Goal: Information Seeking & Learning: Understand process/instructions

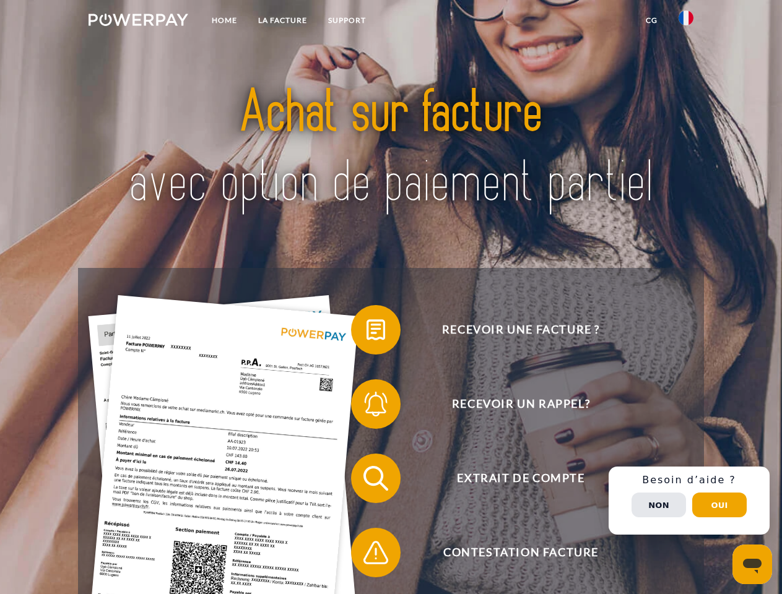
click at [138, 22] on img at bounding box center [139, 20] width 100 height 12
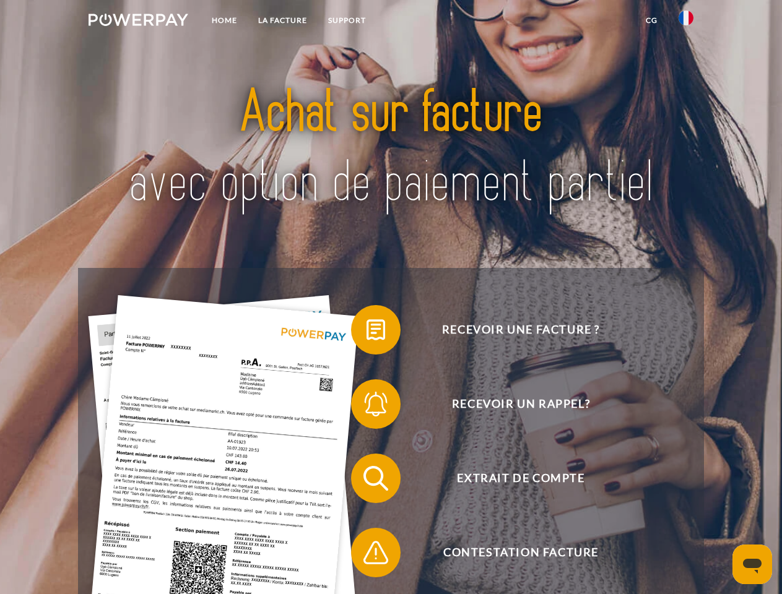
click at [686, 22] on img at bounding box center [685, 18] width 15 height 15
click at [651, 20] on link "CG" at bounding box center [651, 20] width 33 height 22
click at [366, 332] on span at bounding box center [357, 330] width 62 height 62
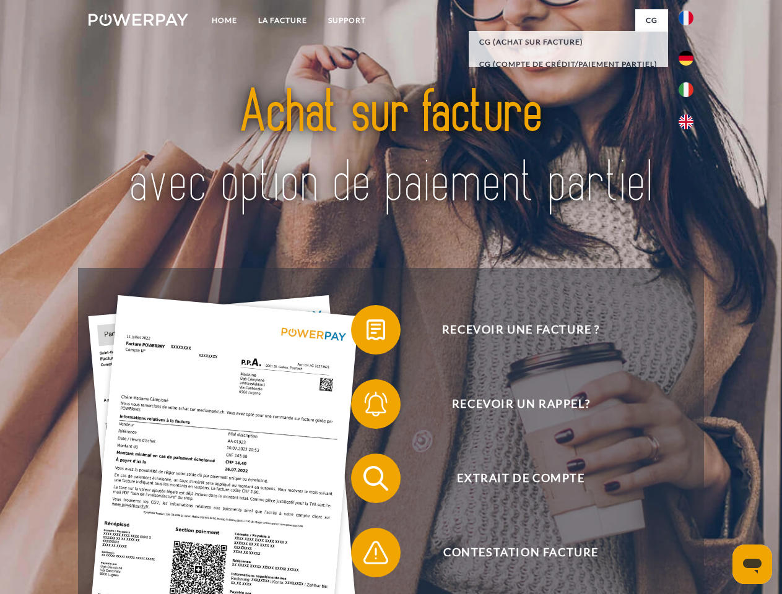
click at [366, 407] on div "Recevoir une facture ? Recevoir un rappel? Extrait de compte retour" at bounding box center [390, 515] width 625 height 495
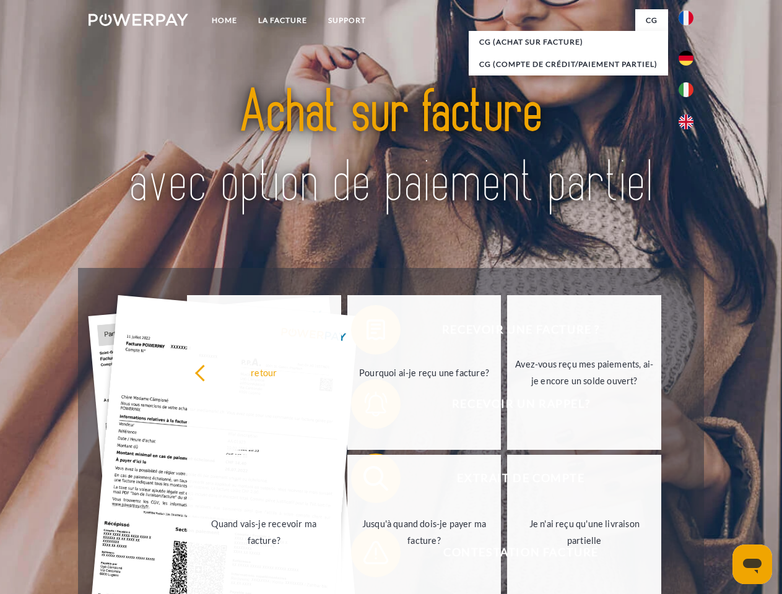
click at [366, 481] on link "Jusqu'à quand dois-je payer ma facture?" at bounding box center [424, 532] width 154 height 155
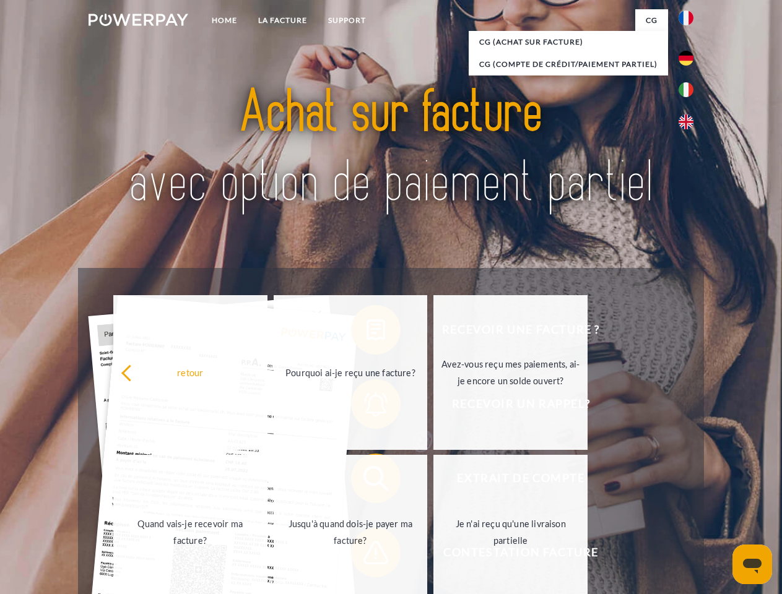
click at [366, 555] on span at bounding box center [357, 553] width 62 height 62
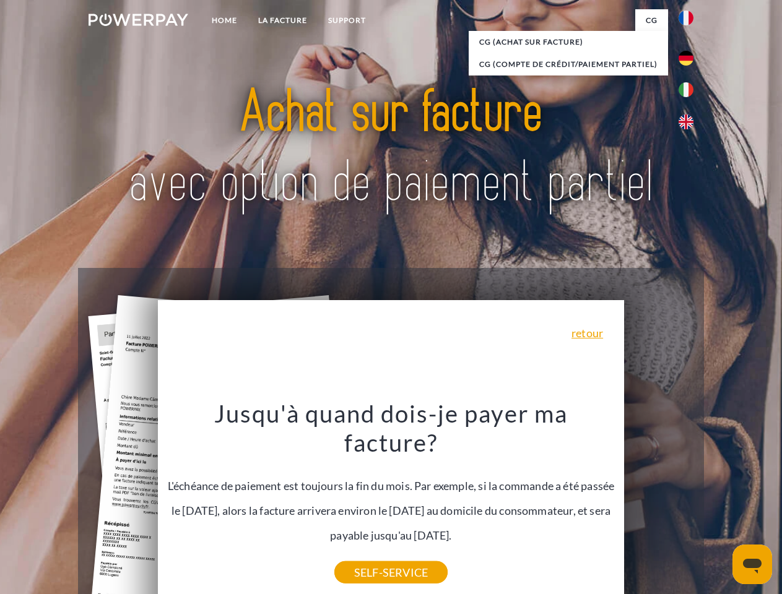
click at [689, 501] on div "Recevoir une facture ? Recevoir un rappel? Extrait de compte retour" at bounding box center [390, 515] width 625 height 495
click at [659, 503] on span "Extrait de compte" at bounding box center [520, 479] width 303 height 50
click at [719, 505] on header "Home LA FACTURE Support" at bounding box center [391, 427] width 782 height 855
